Goal: Task Accomplishment & Management: Manage account settings

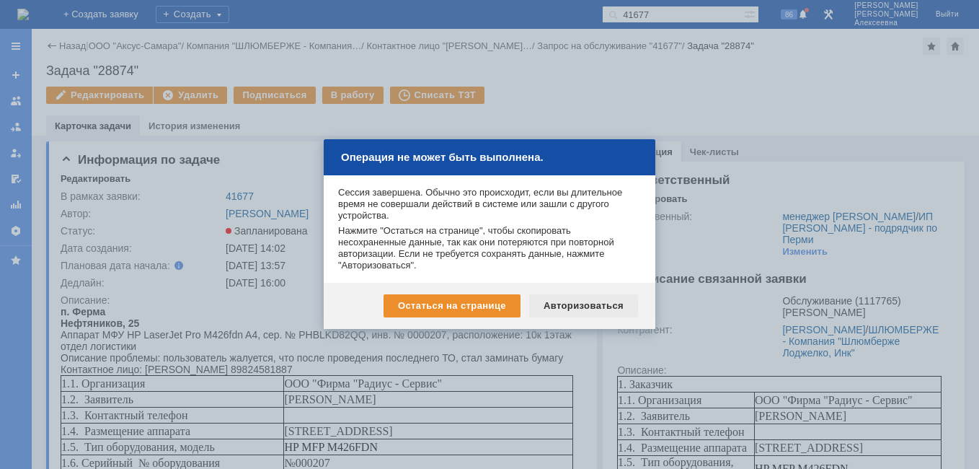
click at [593, 303] on div "Авторизоваться" at bounding box center [583, 305] width 109 height 23
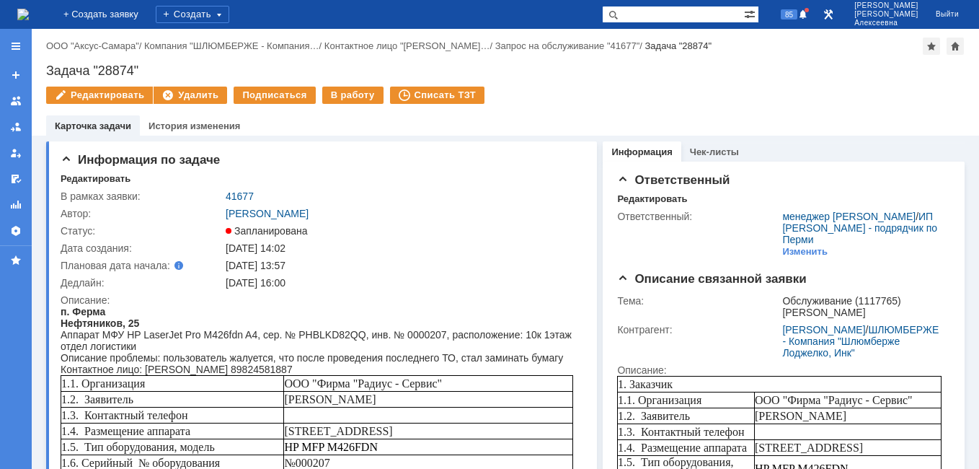
click at [29, 14] on img at bounding box center [23, 15] width 12 height 12
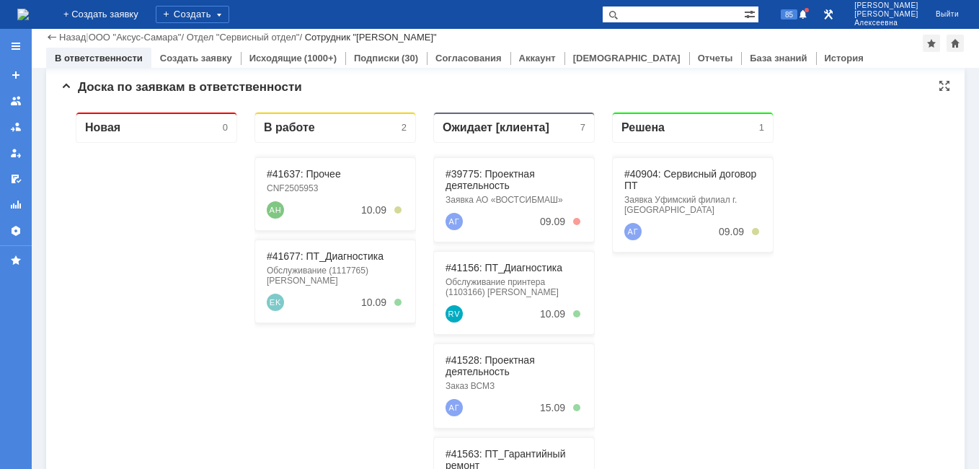
scroll to position [144, 0]
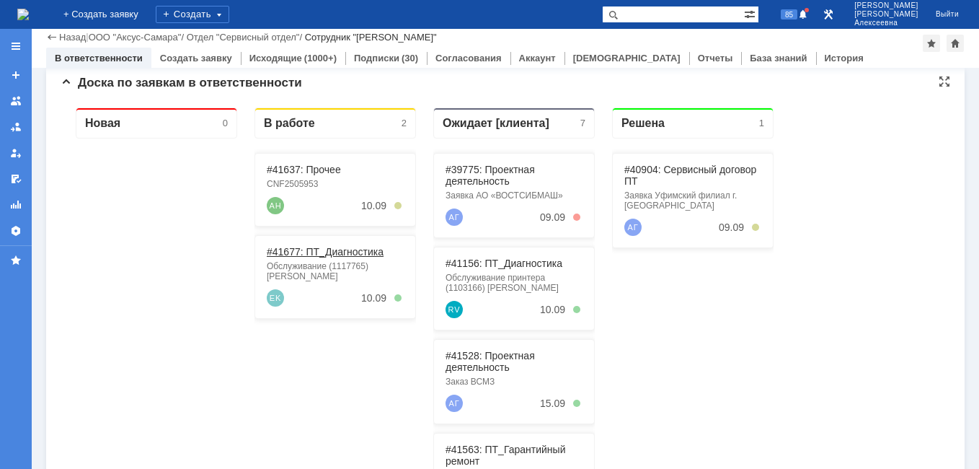
click at [326, 250] on link "#41677: ПТ_Диагностика" at bounding box center [325, 252] width 117 height 12
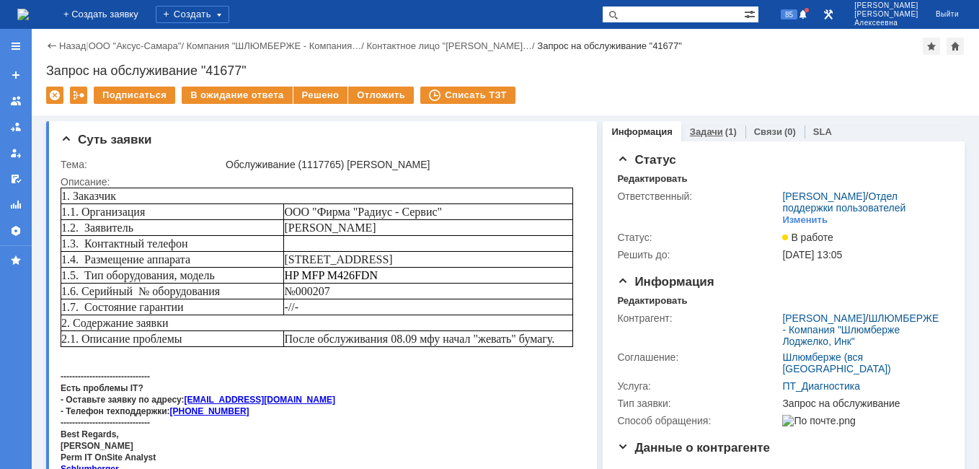
click at [709, 133] on link "Задачи" at bounding box center [706, 131] width 33 height 11
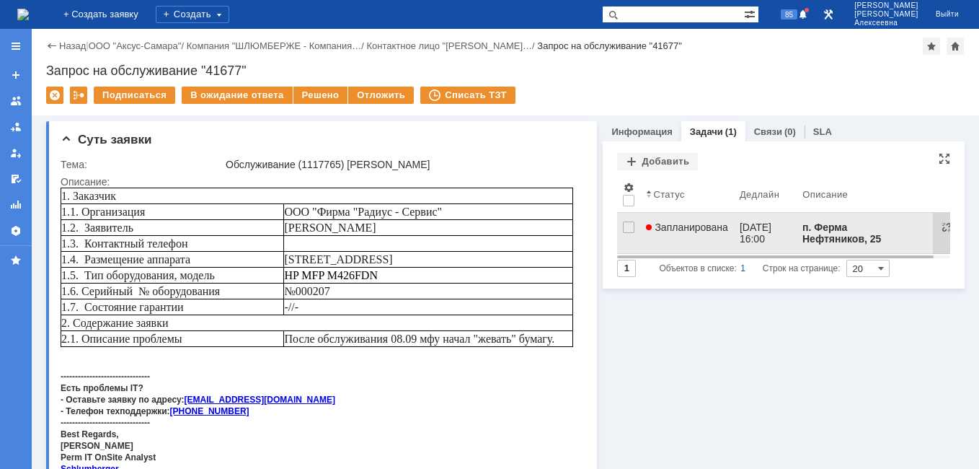
click at [696, 226] on span "Запланирована" at bounding box center [687, 227] width 82 height 12
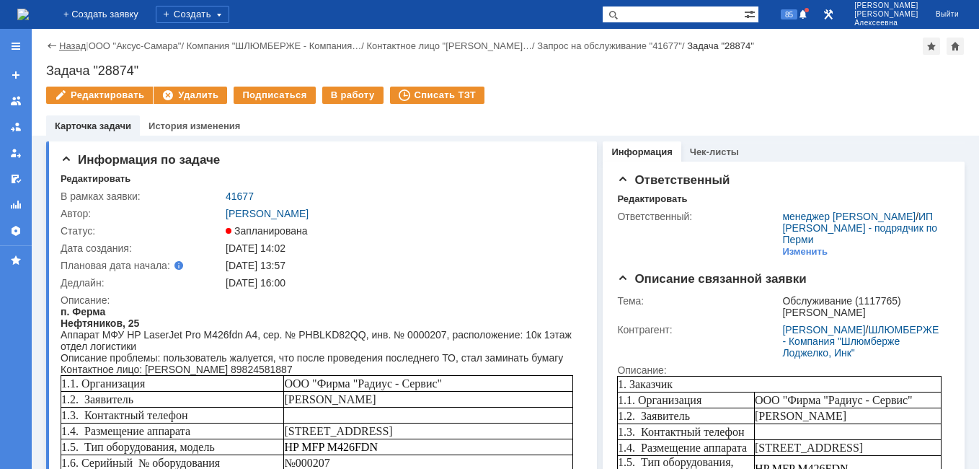
click at [73, 48] on link "Назад" at bounding box center [72, 45] width 27 height 11
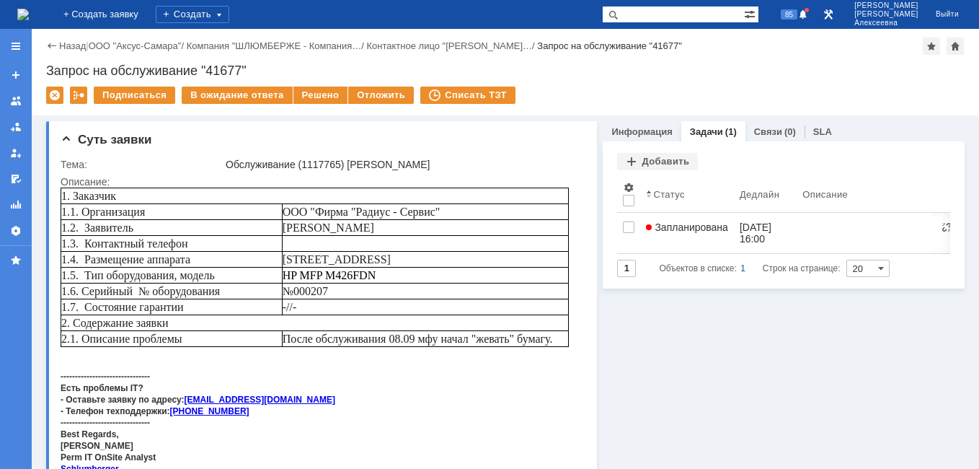
click at [29, 16] on img at bounding box center [23, 15] width 12 height 12
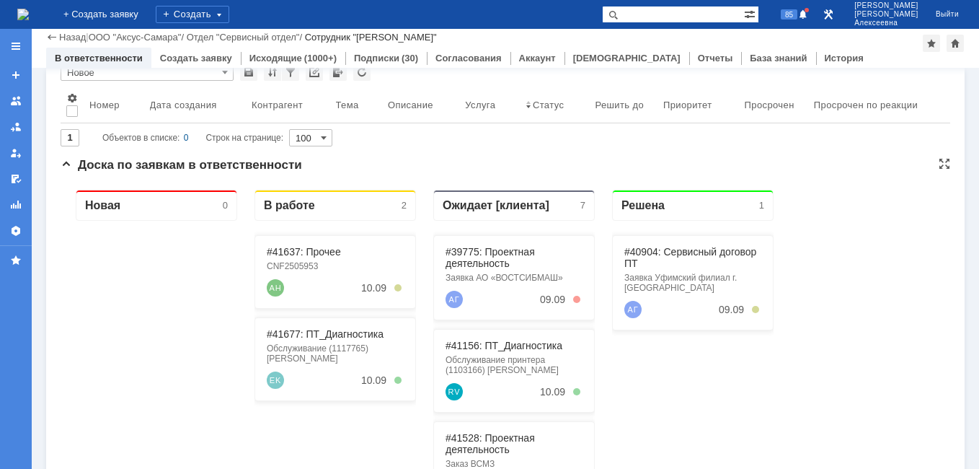
scroll to position [144, 0]
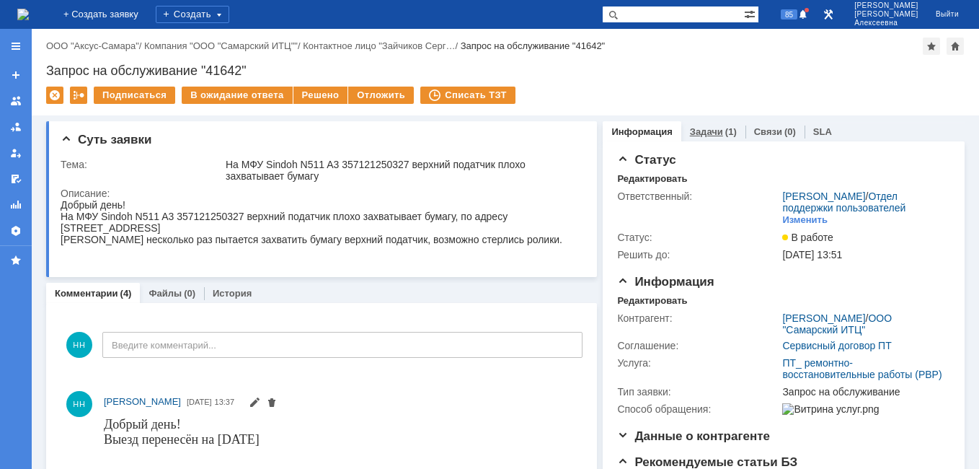
click at [706, 129] on link "Задачи" at bounding box center [706, 131] width 33 height 11
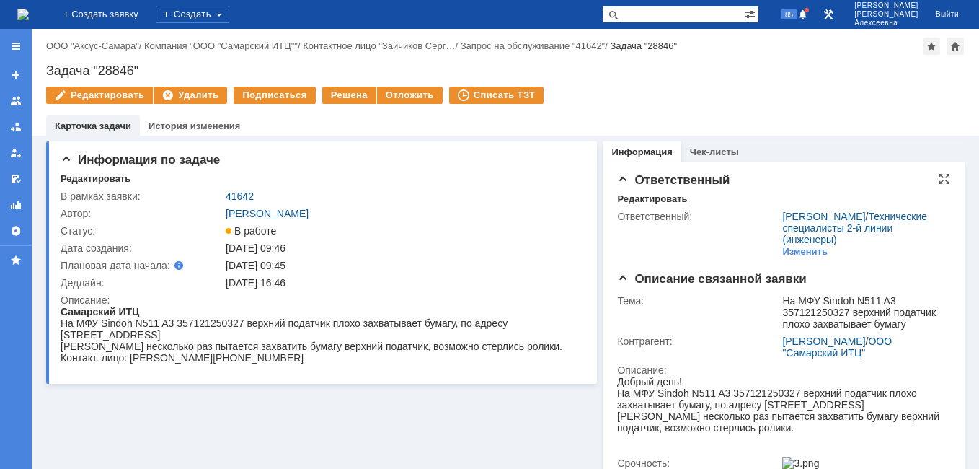
click at [647, 200] on div "Редактировать" at bounding box center [652, 199] width 70 height 12
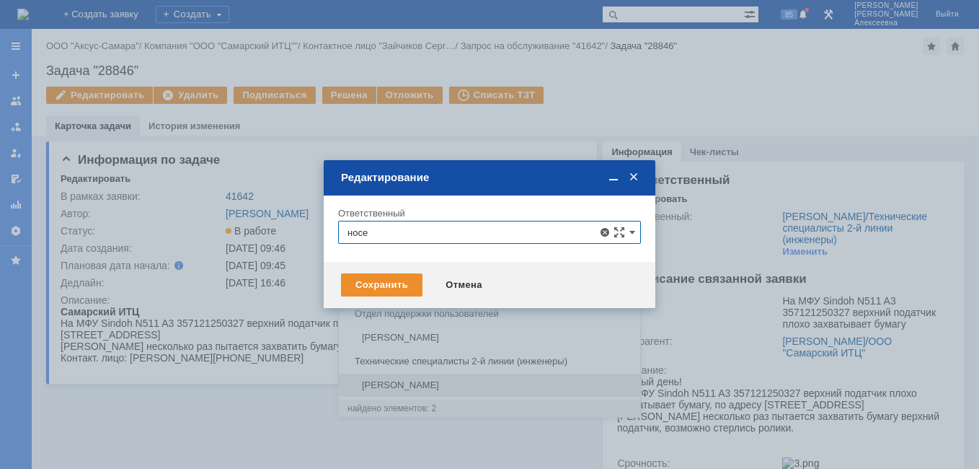
click at [436, 384] on span "Носенков Александр" at bounding box center [490, 385] width 284 height 12
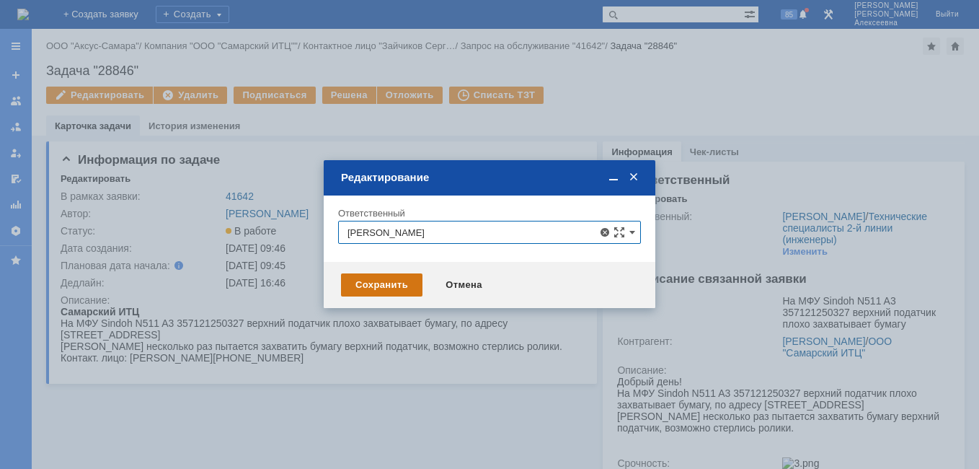
type input "Носенков Александр"
click at [394, 282] on div "Сохранить" at bounding box center [381, 284] width 81 height 23
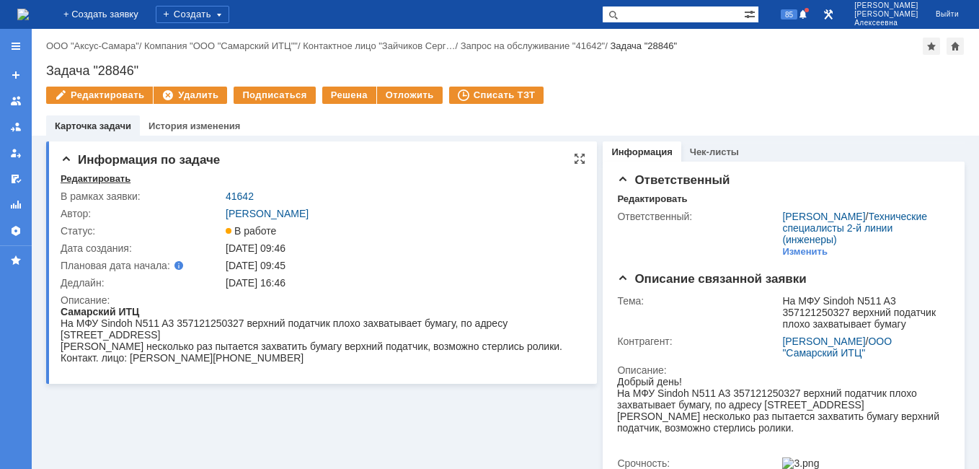
click at [82, 177] on div "Редактировать" at bounding box center [96, 179] width 70 height 12
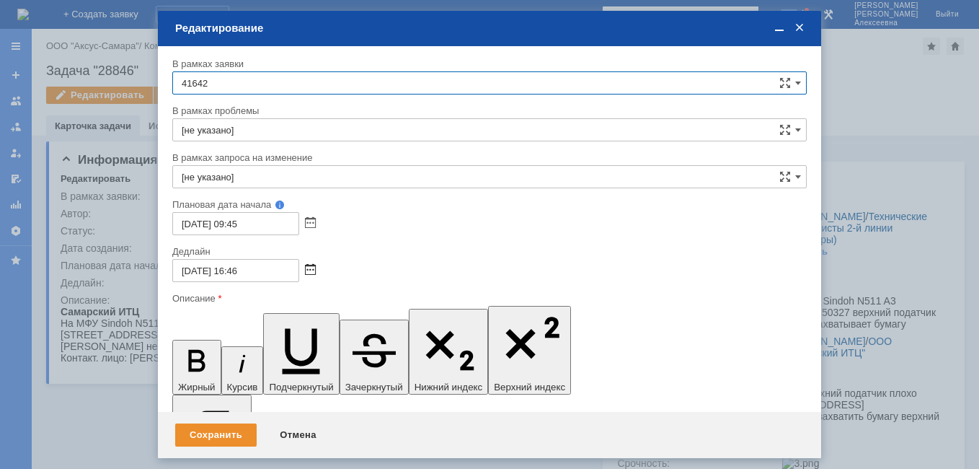
click at [307, 267] on span at bounding box center [310, 271] width 11 height 12
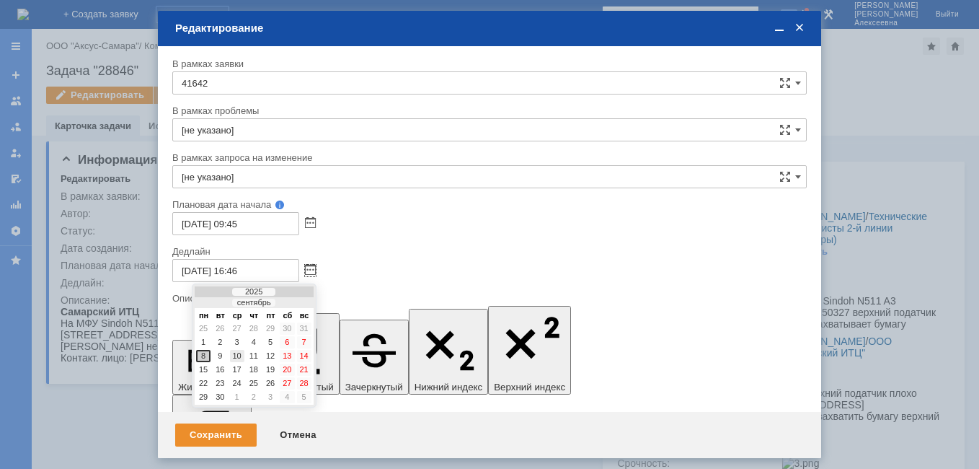
click at [237, 355] on div "10" at bounding box center [237, 356] width 14 height 12
type input "10.09.2025 16:46"
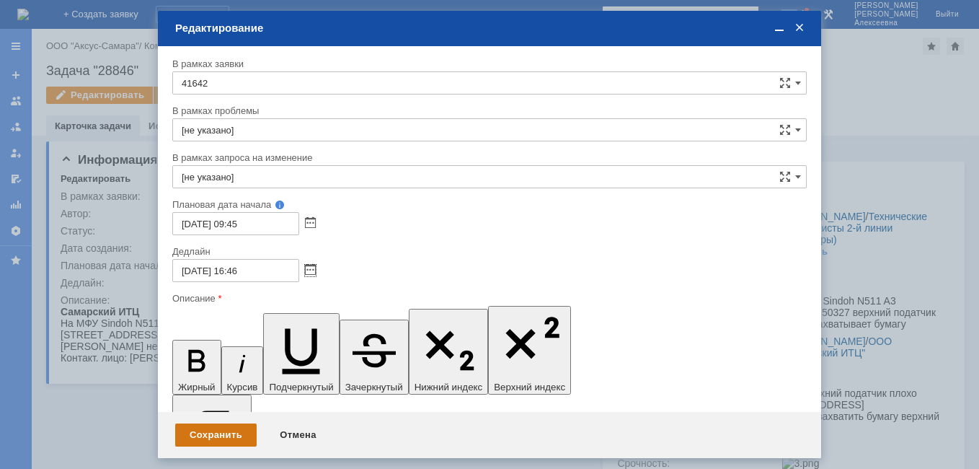
click at [218, 431] on div "Сохранить" at bounding box center [215, 434] width 81 height 23
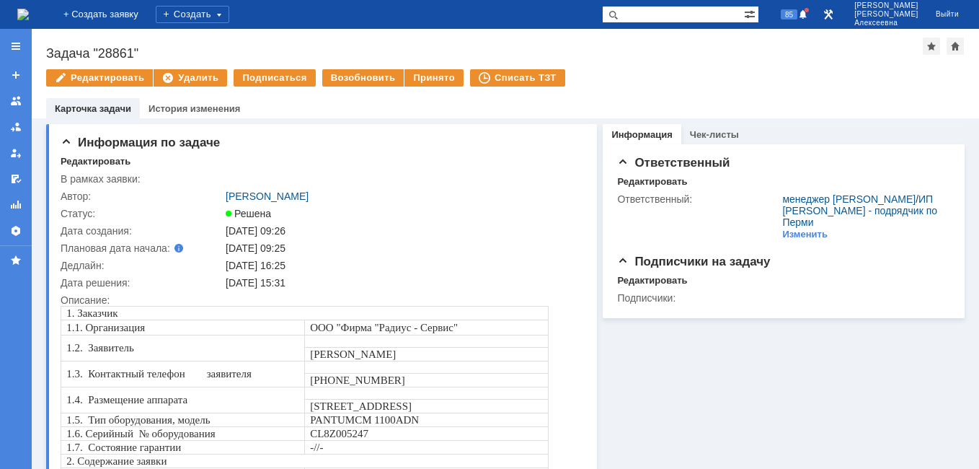
click at [29, 9] on img at bounding box center [23, 15] width 12 height 12
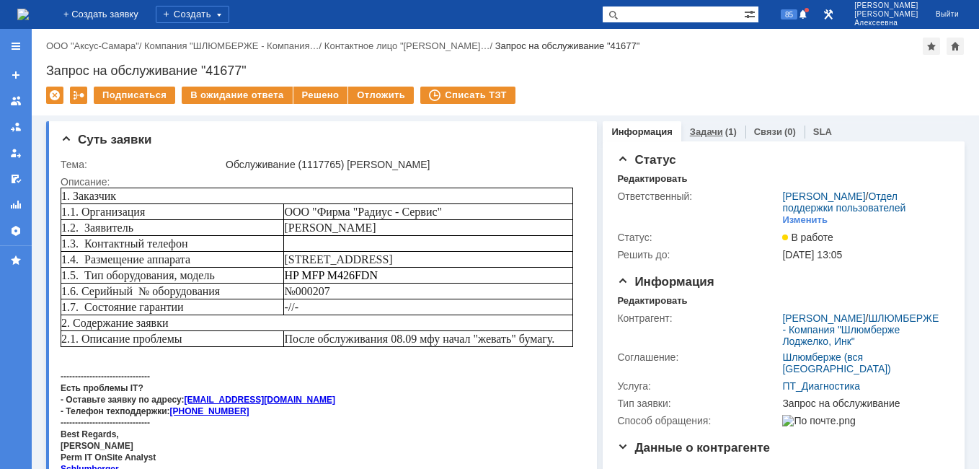
click at [703, 134] on link "Задачи" at bounding box center [706, 131] width 33 height 11
